Goal: Information Seeking & Learning: Learn about a topic

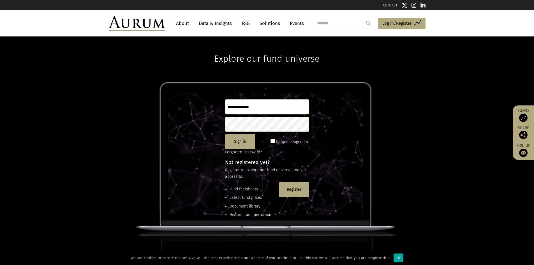
click at [249, 105] on input "text" at bounding box center [267, 106] width 84 height 15
click at [305, 106] on input "text" at bounding box center [267, 106] width 84 height 15
type input "**********"
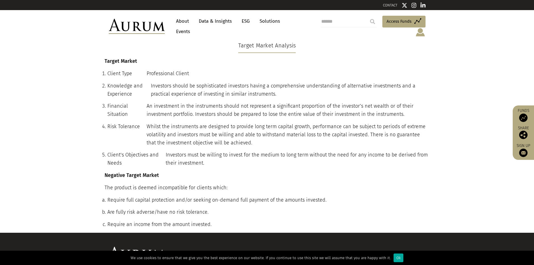
drag, startPoint x: 522, startPoint y: 24, endPoint x: 506, endPoint y: 22, distance: 17.0
click at [521, 26] on header "About Data & Insights ESG Solutions Events Access Funds Log in/Register Sign ou…" at bounding box center [267, 26] width 534 height 33
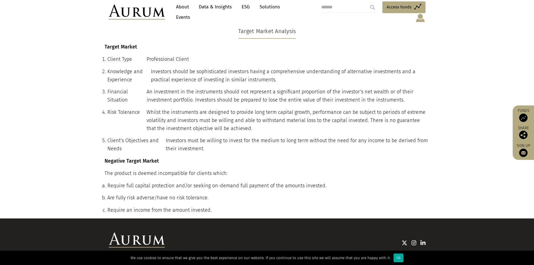
scroll to position [8, 0]
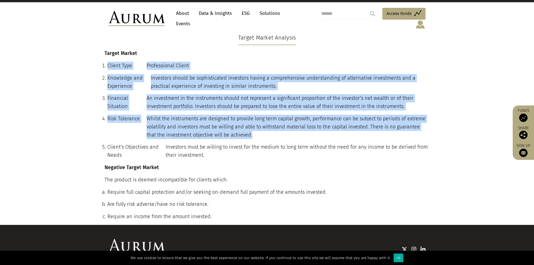
drag, startPoint x: 143, startPoint y: 53, endPoint x: 252, endPoint y: 131, distance: 133.5
click at [252, 131] on div "Target Market Client Type Professional Client Knowledge and Experience Investor…" at bounding box center [266, 136] width 333 height 175
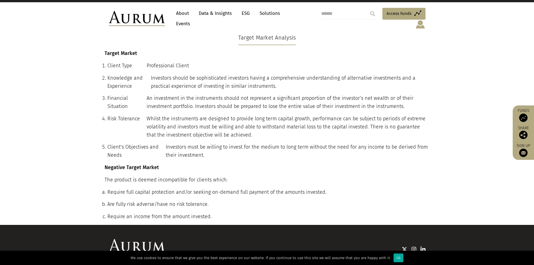
drag, startPoint x: 244, startPoint y: 156, endPoint x: 226, endPoint y: 155, distance: 18.5
click at [244, 156] on div "Target Market Client Type Professional Client Knowledge and Experience Investor…" at bounding box center [266, 136] width 333 height 175
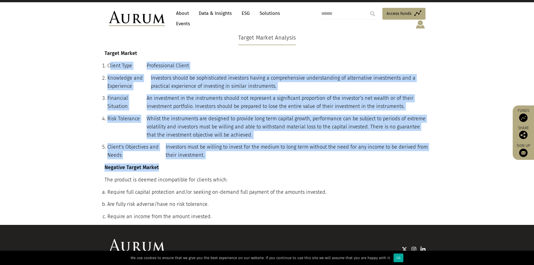
drag, startPoint x: 225, startPoint y: 155, endPoint x: 110, endPoint y: 62, distance: 148.1
click at [110, 62] on div "Target Market Client Type Professional Client Knowledge and Experience Investor…" at bounding box center [266, 136] width 333 height 175
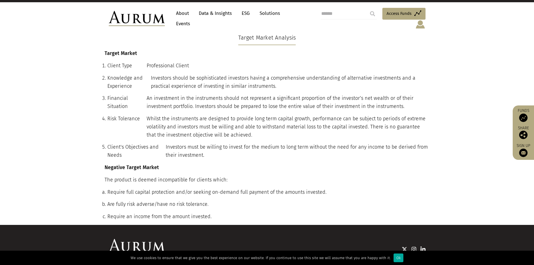
click at [108, 62] on div "Client Type" at bounding box center [126, 66] width 39 height 8
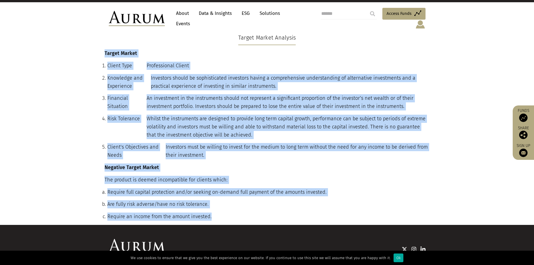
drag, startPoint x: 103, startPoint y: 45, endPoint x: 253, endPoint y: 226, distance: 235.5
click at [253, 226] on div "CONTACT About Data & Insights ESG Solutions Events Access Funds Log in/Register…" at bounding box center [267, 145] width 534 height 307
copy div "Loremi Dolors Ametco Adip Elitseddoeiu Tempor Incididun utl Etdolorema Aliquaen…"
